Goal: Task Accomplishment & Management: Use online tool/utility

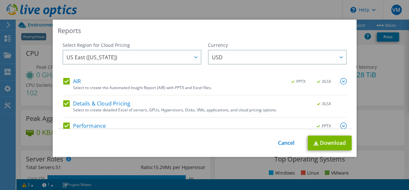
select select "USD"
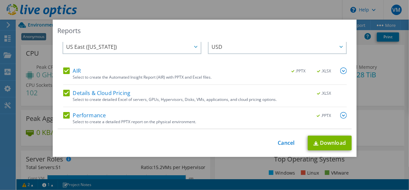
click at [394, 65] on div "Reports Select Region for Cloud Pricing Asia Pacific (Hong Kong) Asia Pacific (…" at bounding box center [204, 95] width 409 height 151
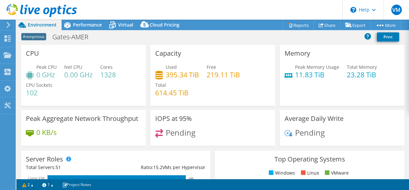
select select "USD"
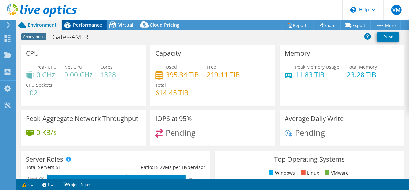
click at [89, 24] on span "Performance" at bounding box center [87, 25] width 29 height 6
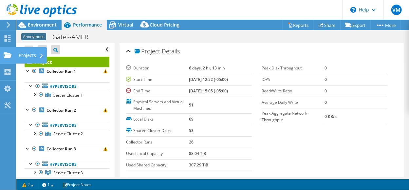
click at [7, 55] on use at bounding box center [8, 55] width 8 height 6
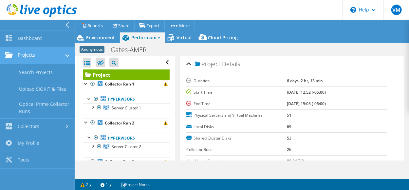
click at [38, 52] on link "Projects" at bounding box center [37, 55] width 75 height 17
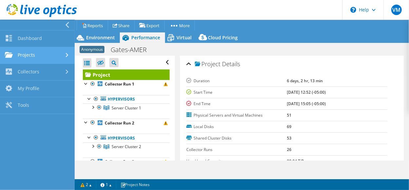
click at [38, 52] on link "Projects" at bounding box center [37, 55] width 75 height 17
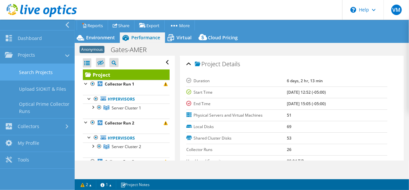
click at [39, 70] on link "Search Projects" at bounding box center [37, 72] width 75 height 17
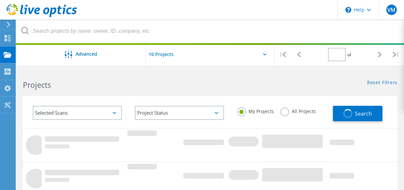
type input "1"
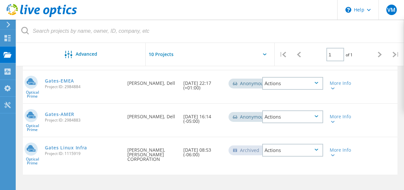
scroll to position [109, 0]
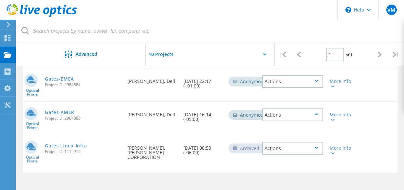
drag, startPoint x: 131, startPoint y: 151, endPoint x: 166, endPoint y: 164, distance: 38.0
click at [166, 164] on div "Requested By Vijayakumar Manoharapandian, GATES CORPORATION" at bounding box center [152, 150] width 56 height 31
click at [58, 146] on link "Gates Linux Infra" at bounding box center [66, 145] width 42 height 5
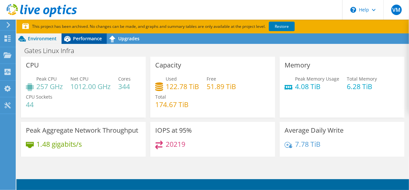
click at [82, 33] on div "Performance" at bounding box center [84, 38] width 45 height 10
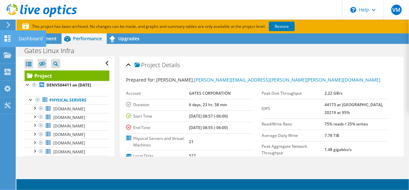
click at [24, 37] on div "Dashboard" at bounding box center [30, 38] width 31 height 16
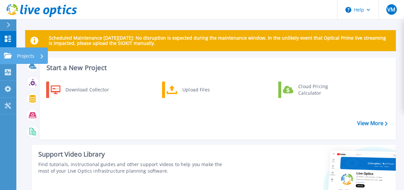
click at [11, 57] on icon at bounding box center [8, 56] width 8 height 6
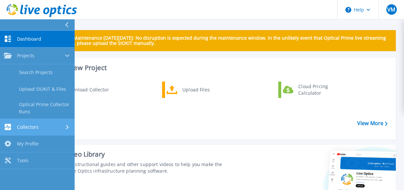
click at [53, 124] on div "Collectors" at bounding box center [37, 127] width 67 height 6
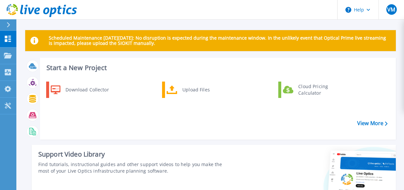
click at [147, 133] on div "Download Collector Upload Files Cloud Pricing Calculator" at bounding box center [216, 108] width 351 height 56
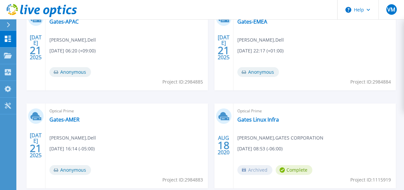
scroll to position [248, 0]
